Goal: Find specific page/section: Find specific page/section

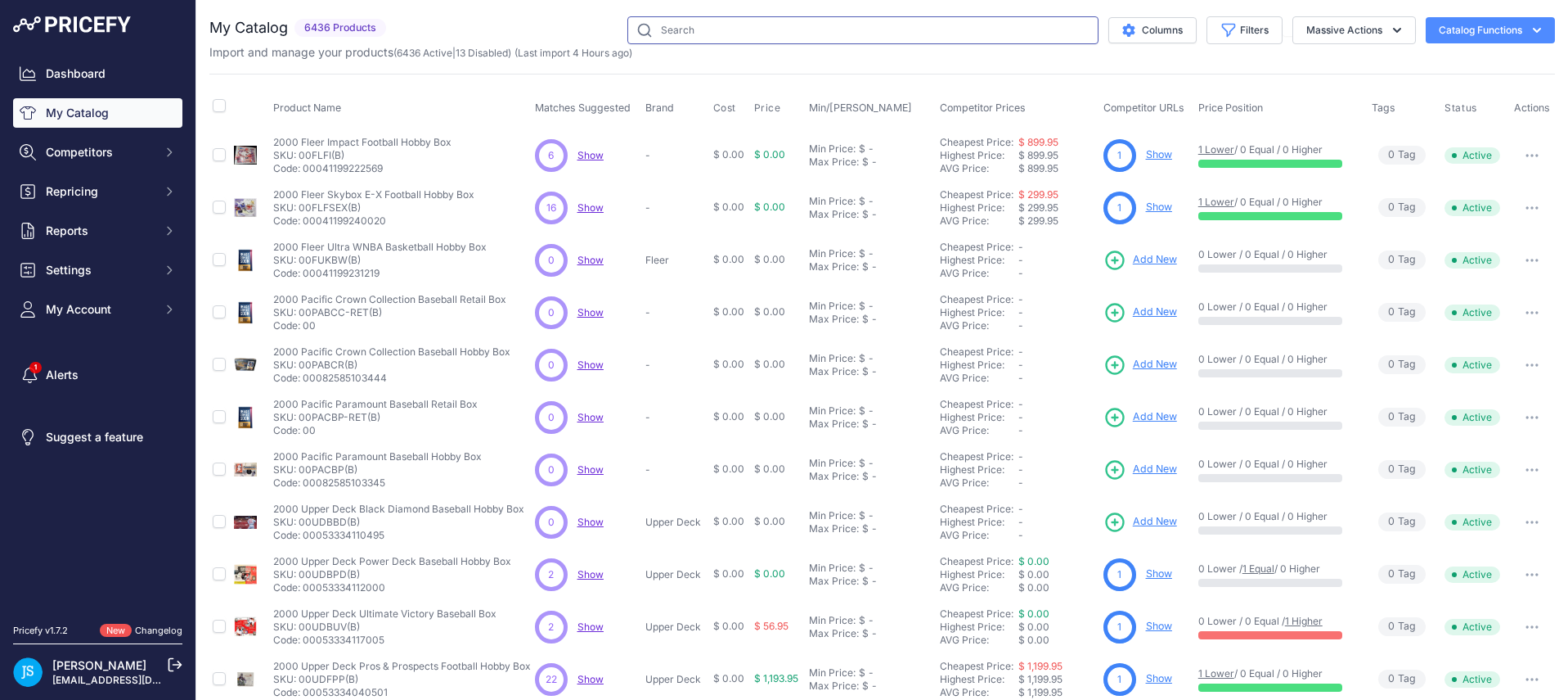
click at [687, 33] on input "text" at bounding box center [862, 30] width 471 height 28
paste input "2023 Upper Deck All Elite Wrestling AEW Hobby Pack"
type input "2023 Upper Deck All Elite Wrestling AEW Hobby"
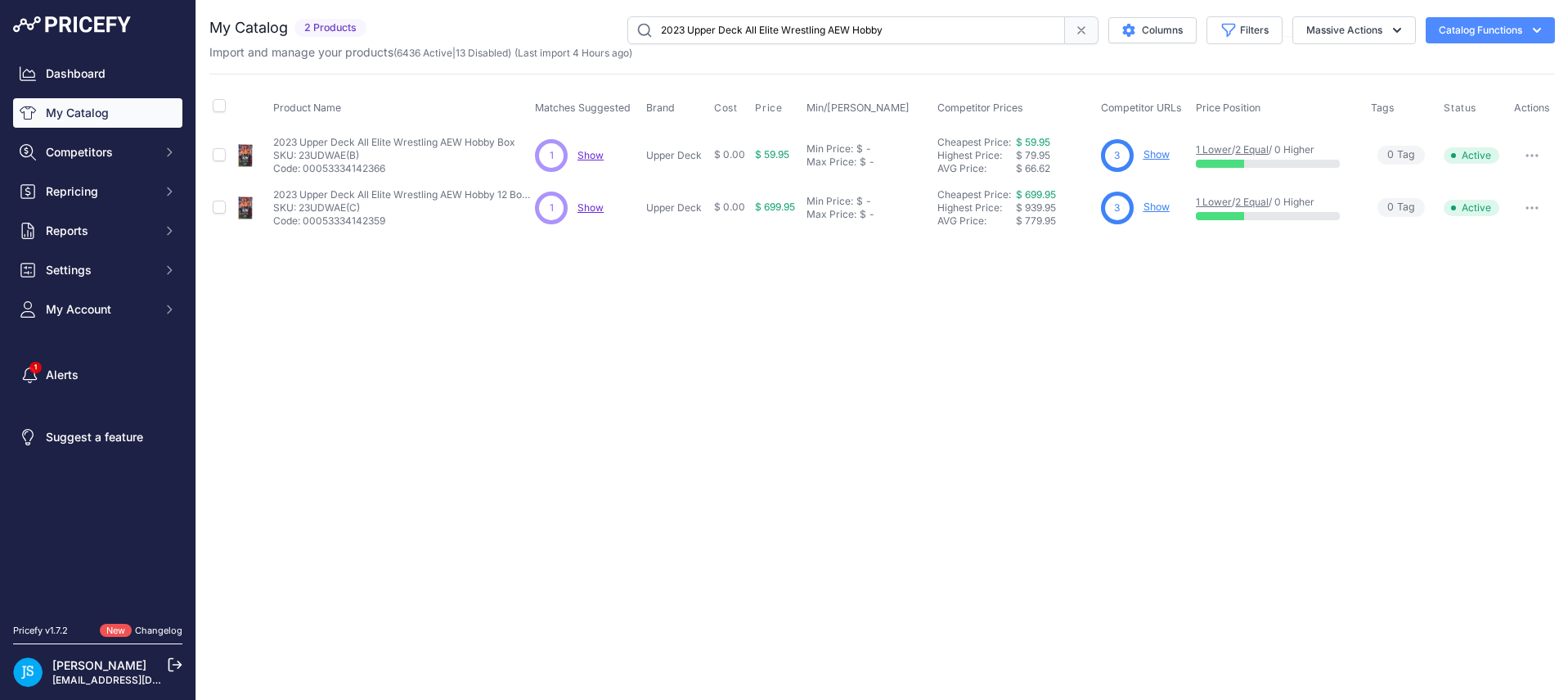
click at [1156, 157] on link "Show" at bounding box center [1156, 154] width 26 height 13
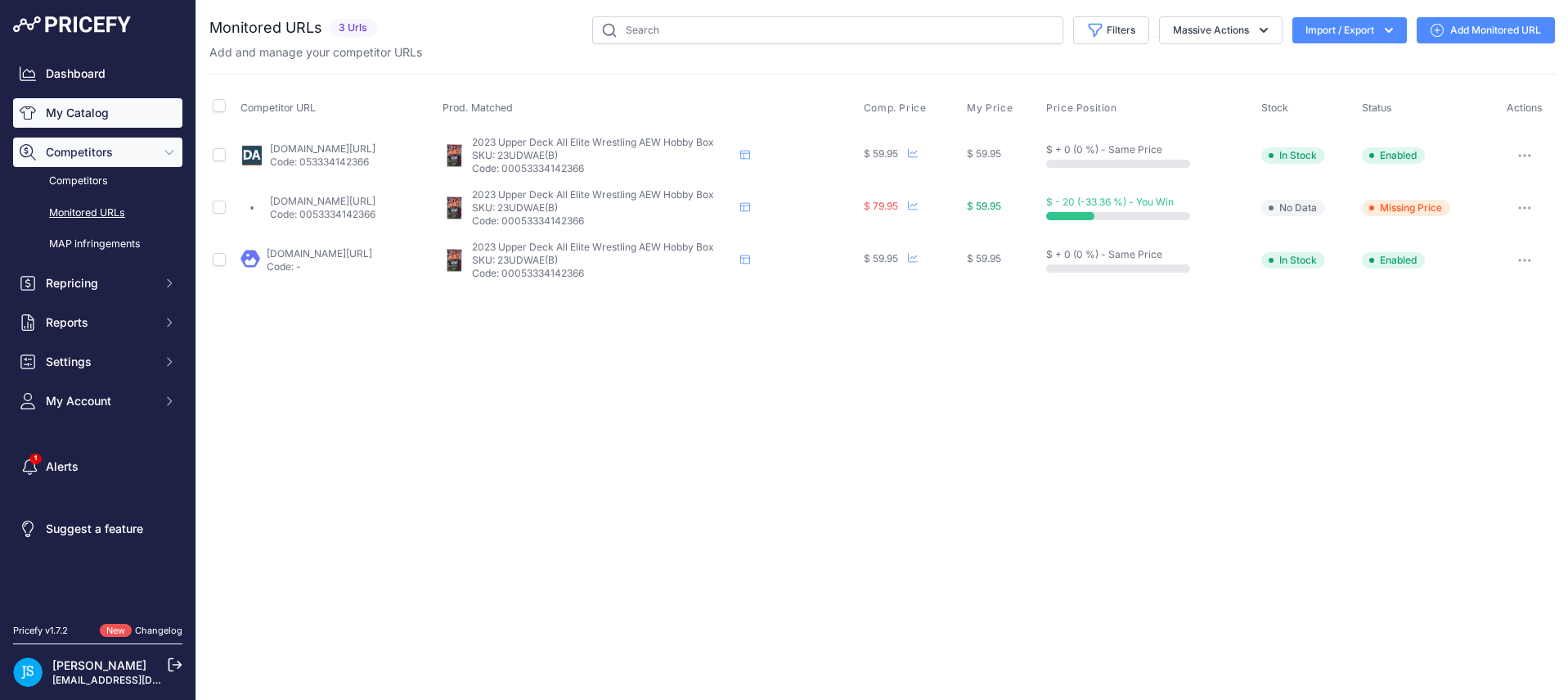
click at [121, 101] on link "My Catalog" at bounding box center [98, 112] width 170 height 30
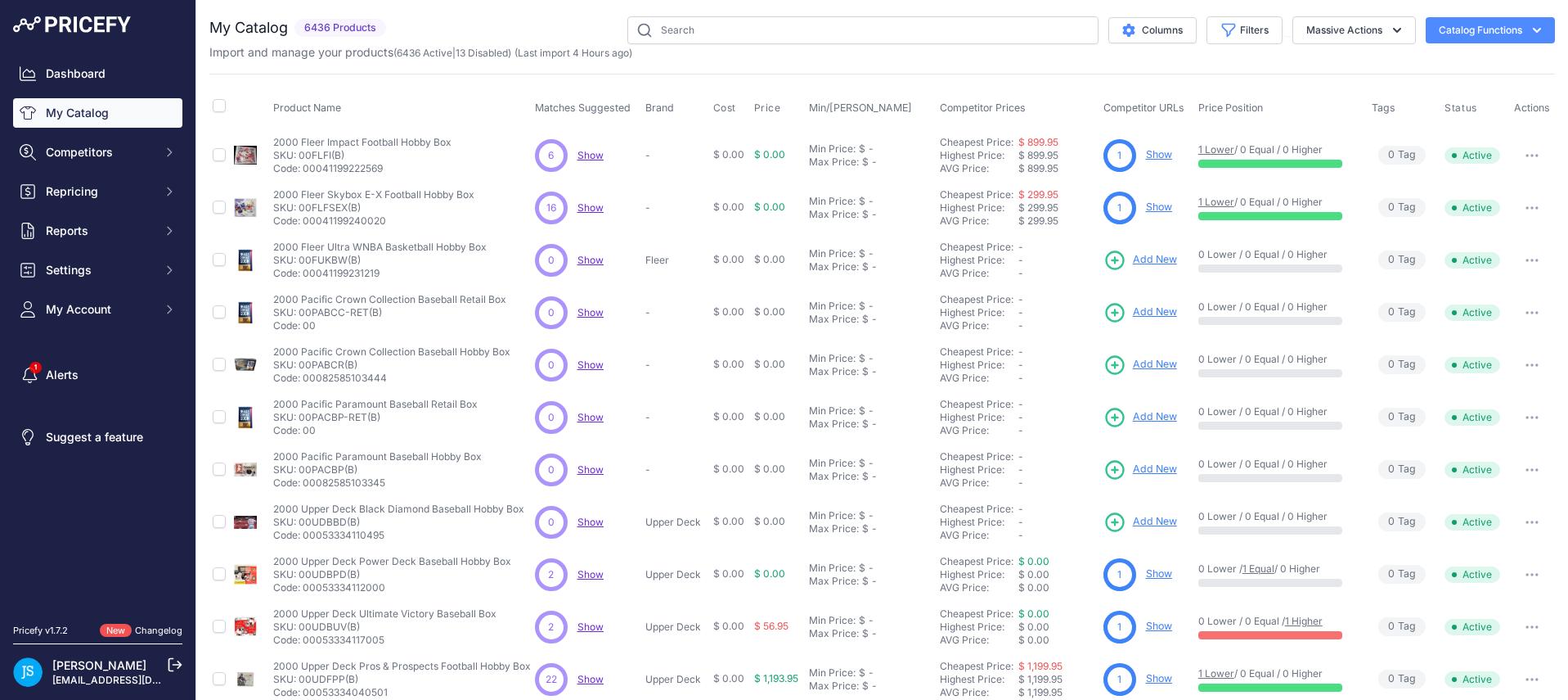
click at [656, 33] on input "text" at bounding box center [862, 30] width 471 height 28
type input "One Piece TCG: Wings Of The Captain Booster Box"
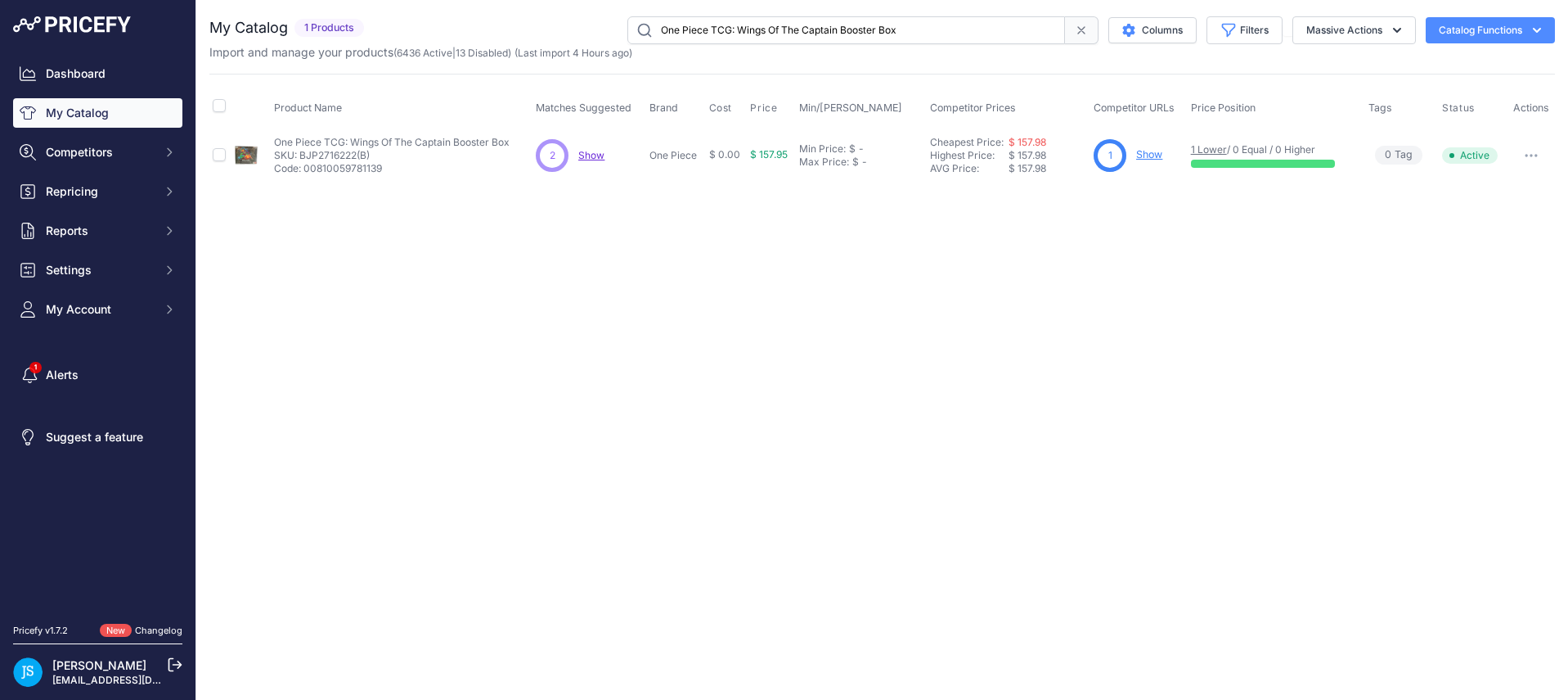
click at [1146, 150] on link "Show" at bounding box center [1149, 154] width 26 height 13
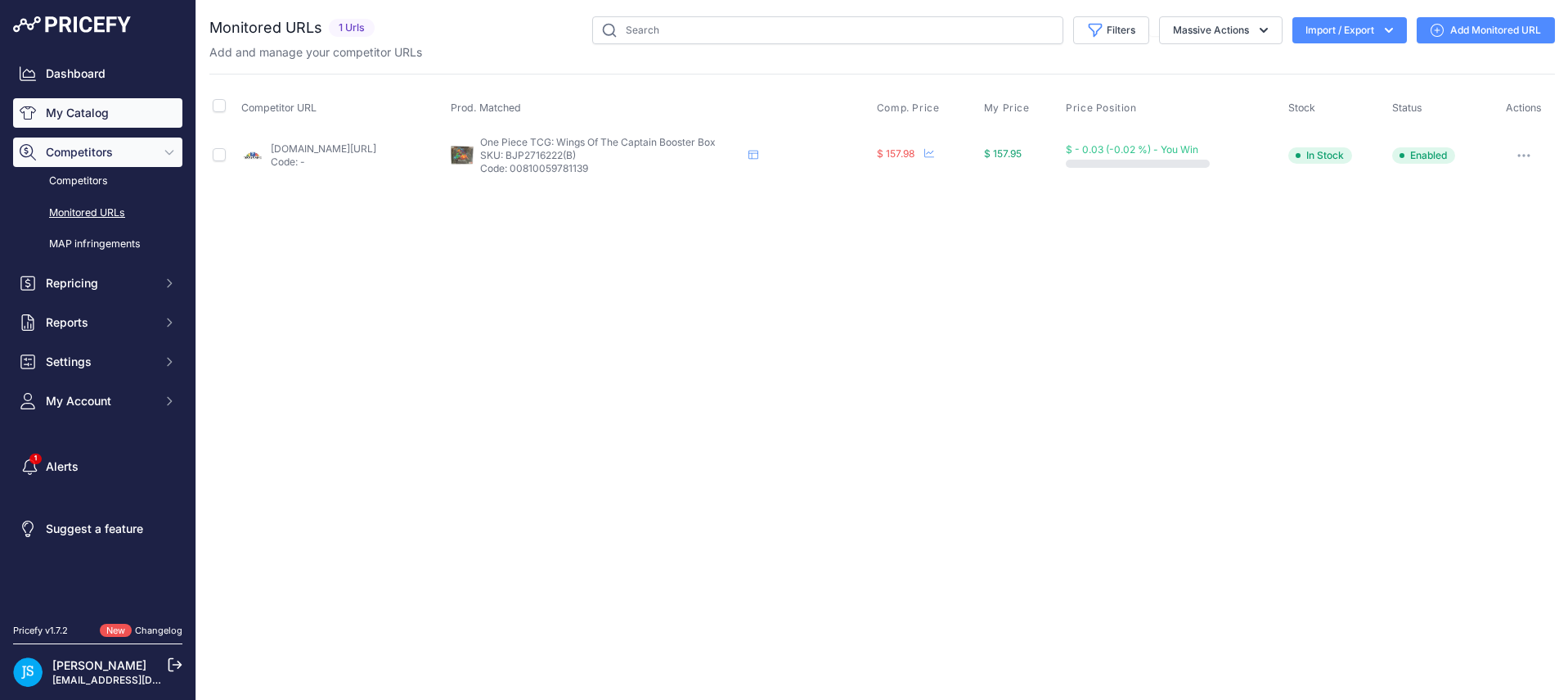
click at [105, 110] on link "My Catalog" at bounding box center [98, 112] width 170 height 30
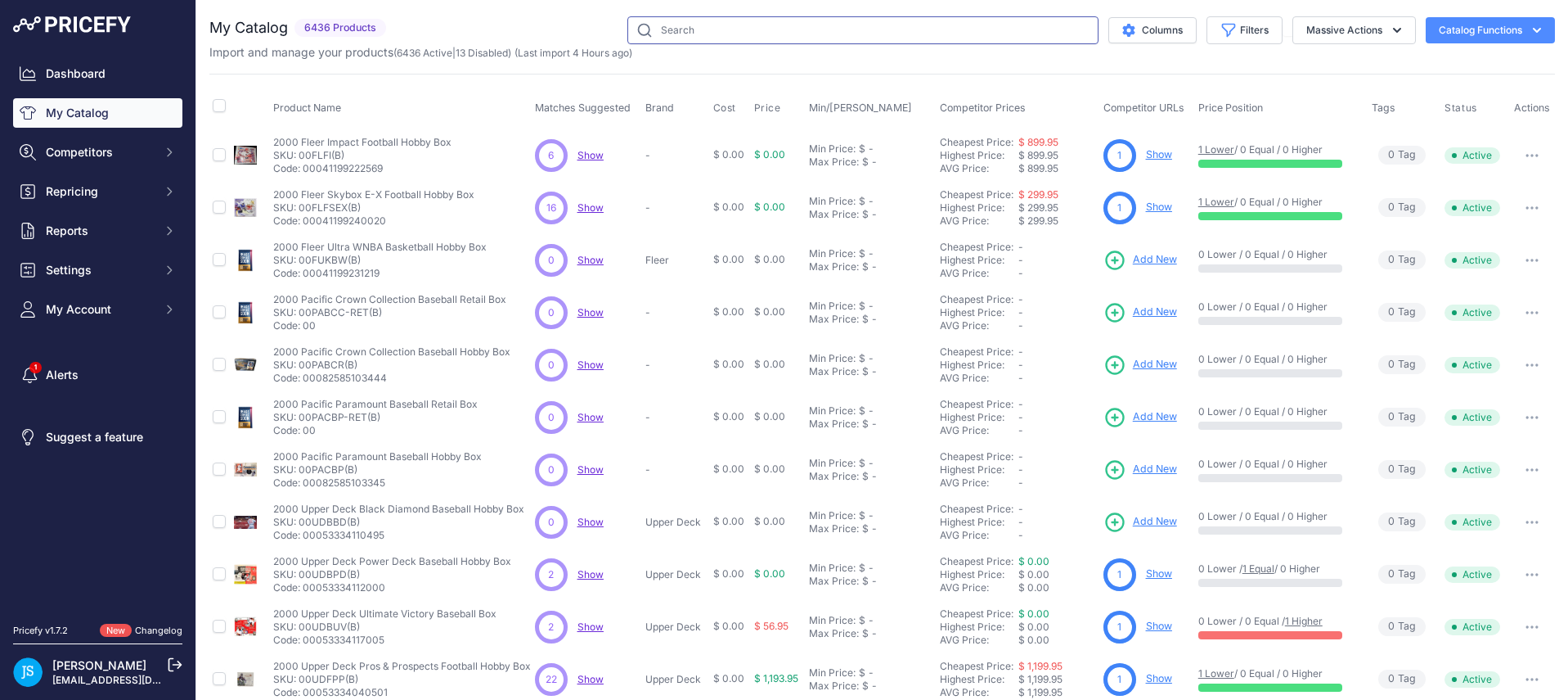
click at [753, 29] on input "text" at bounding box center [862, 30] width 471 height 28
paste input "2024 Topps Archives Signature Series Retired Player Edition Baseball Hobby Box"
type input "2024 Topps Archives Signature Series Retired Player Edition Baseball Hobby Box"
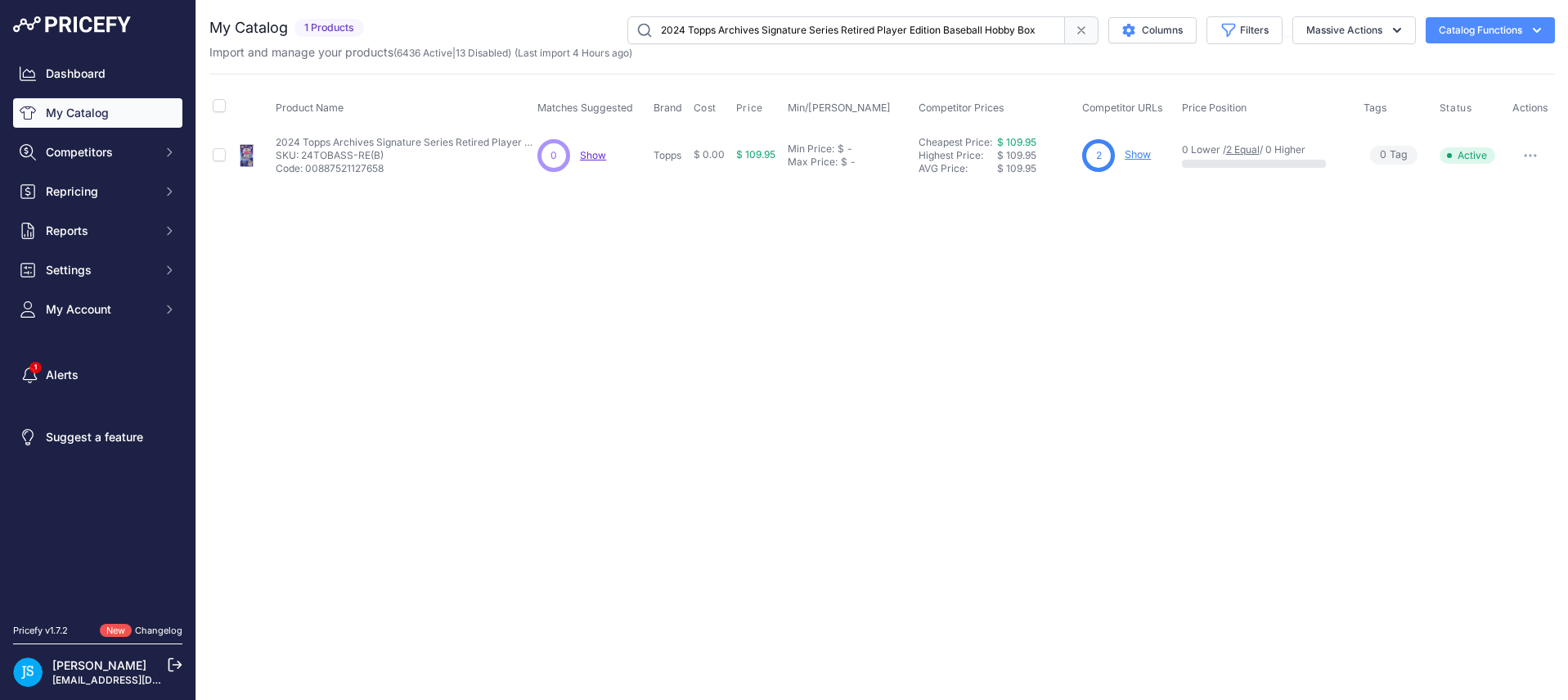
click at [1126, 162] on p "Show" at bounding box center [1138, 155] width 26 height 15
click at [1133, 152] on link "Show" at bounding box center [1138, 154] width 26 height 13
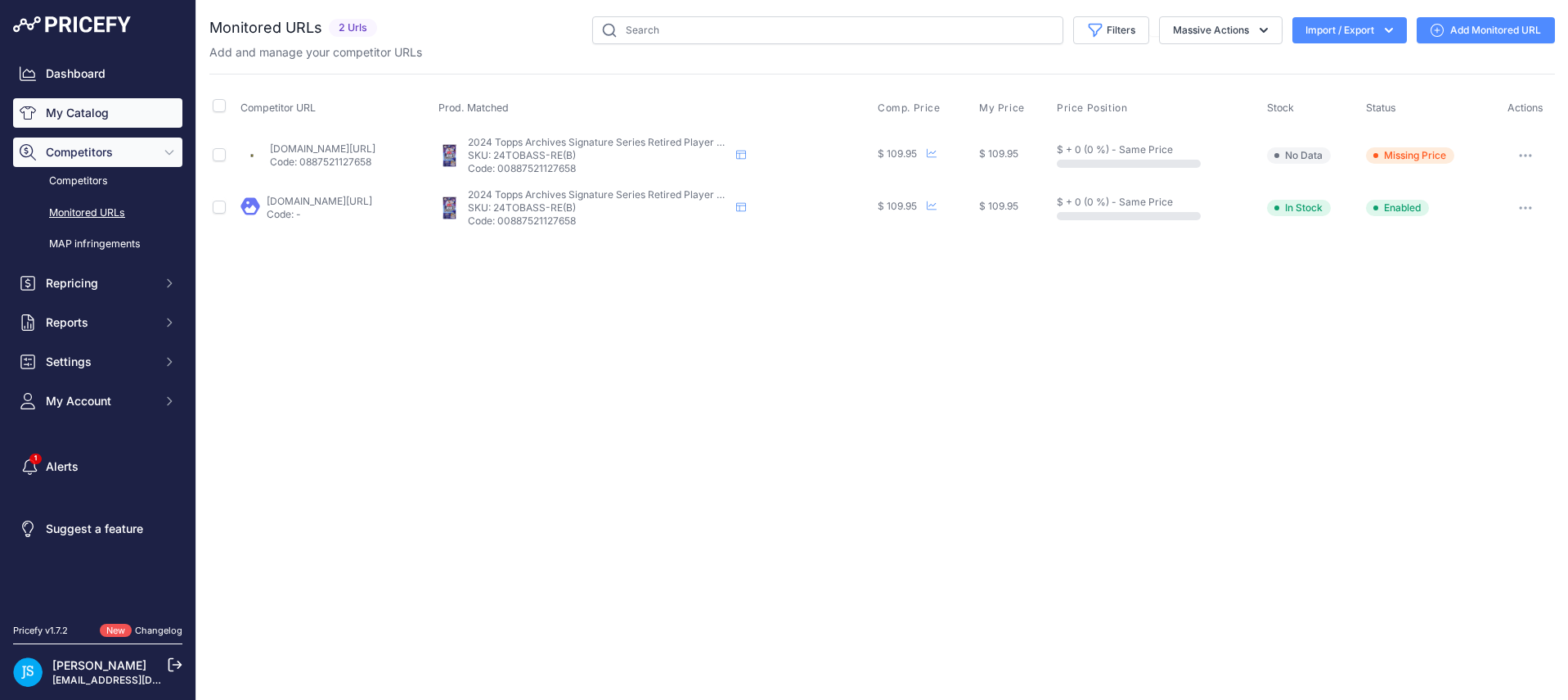
click at [124, 107] on link "My Catalog" at bounding box center [98, 112] width 170 height 30
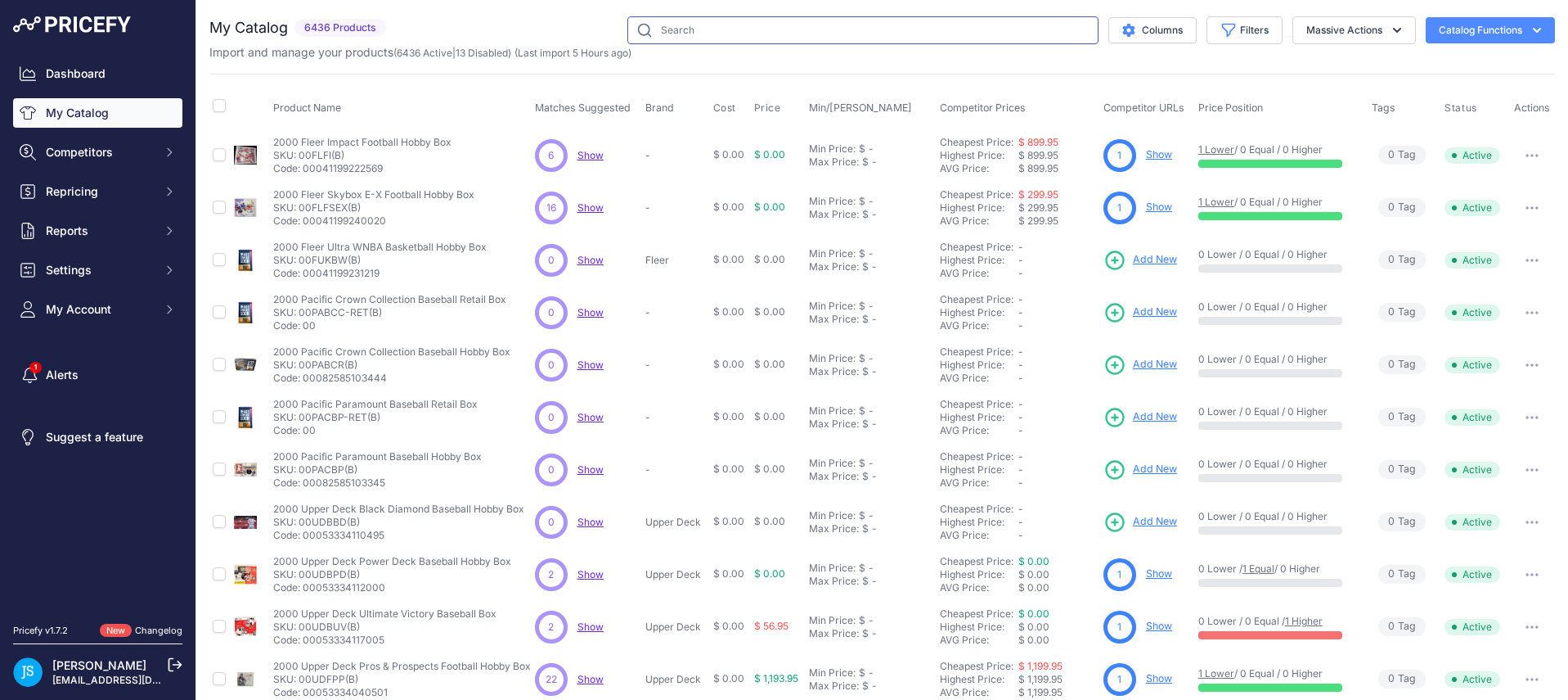
drag, startPoint x: 0, startPoint y: 0, endPoint x: 666, endPoint y: 29, distance: 666.6
click at [666, 29] on input "text" at bounding box center [862, 30] width 471 height 28
paste input "2024 Panini Photogenic Football Hobby Box"
type input "2024 Panini Photogenic Football Hobby Box"
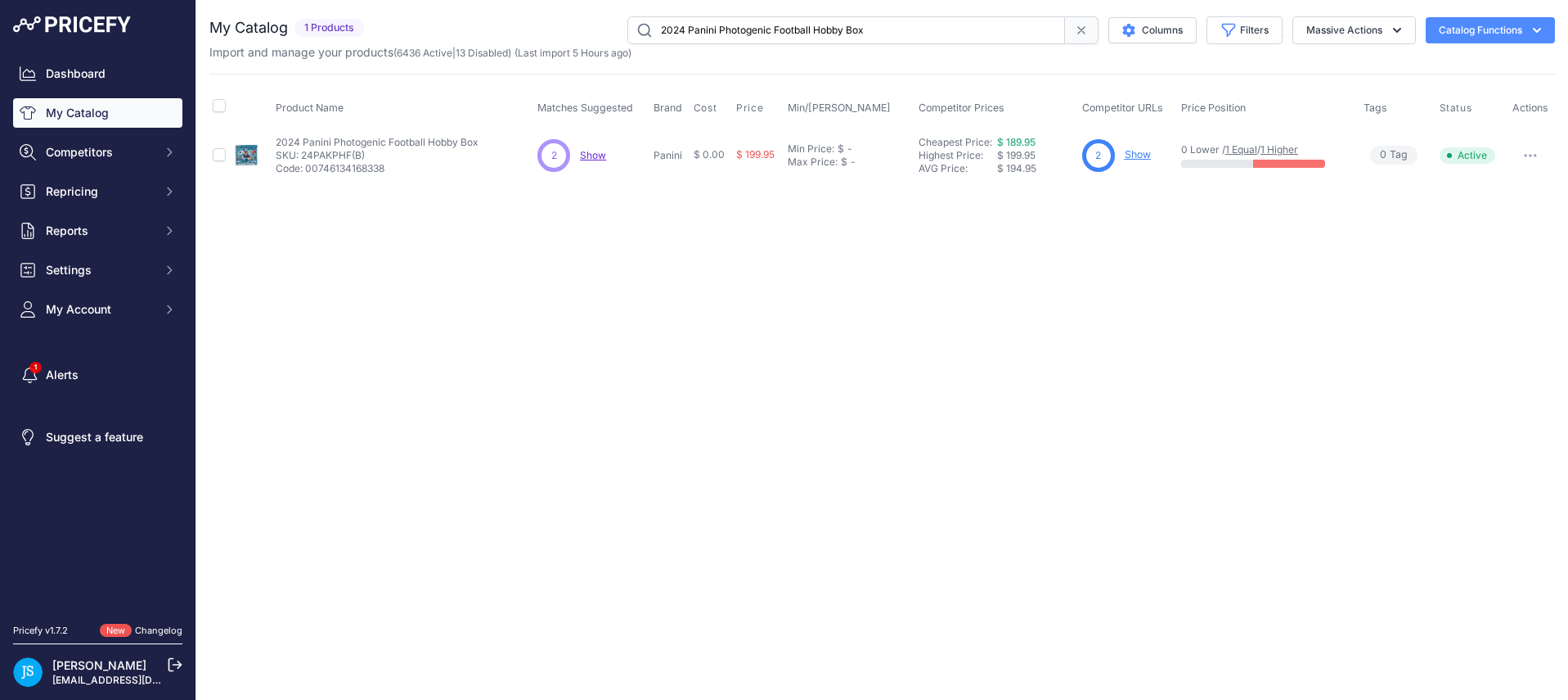
click at [1140, 159] on link "Show" at bounding box center [1138, 154] width 26 height 13
